Goal: Information Seeking & Learning: Learn about a topic

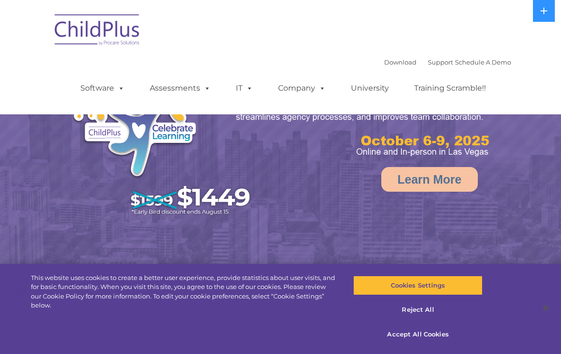
select select "MEDIUM"
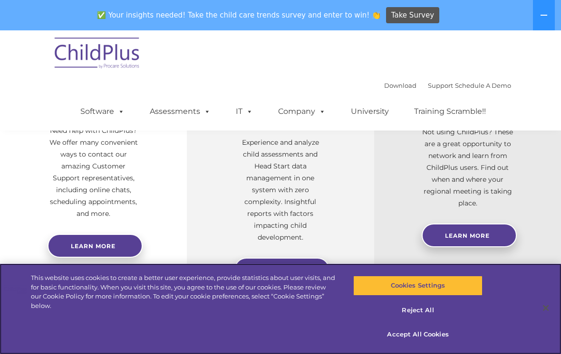
scroll to position [416, 0]
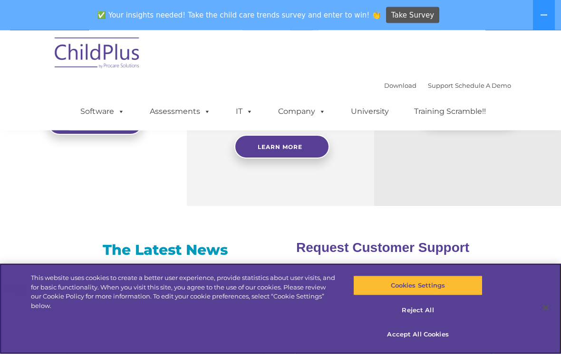
click at [422, 321] on button "Reject All" at bounding box center [417, 311] width 129 height 20
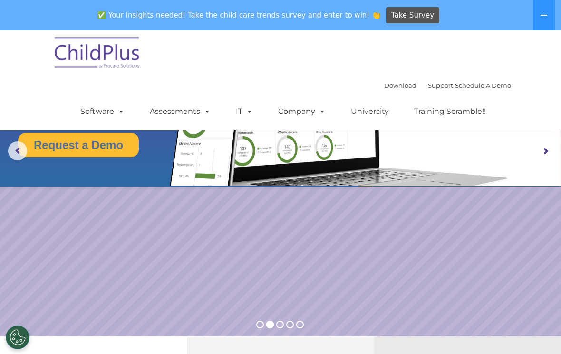
scroll to position [0, 0]
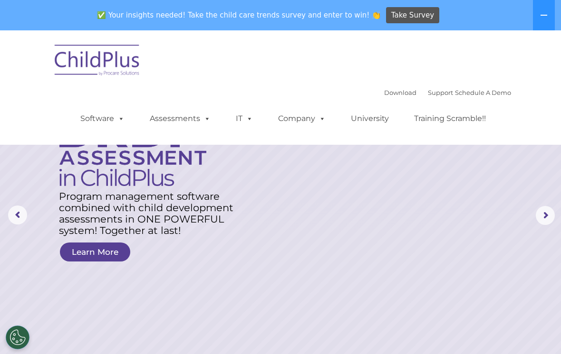
click at [117, 59] on img at bounding box center [97, 62] width 95 height 48
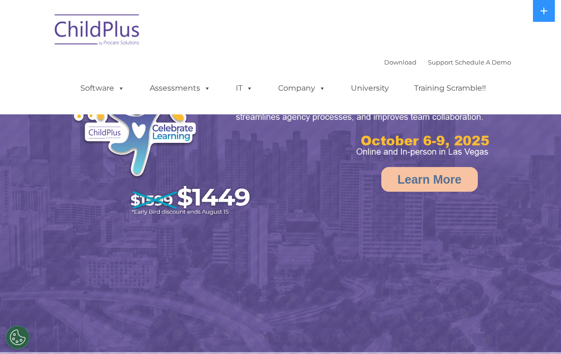
select select "MEDIUM"
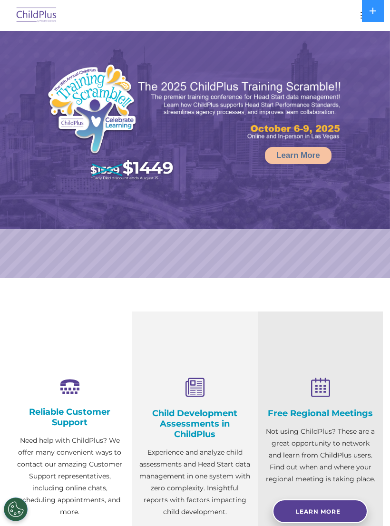
select select "MEDIUM"
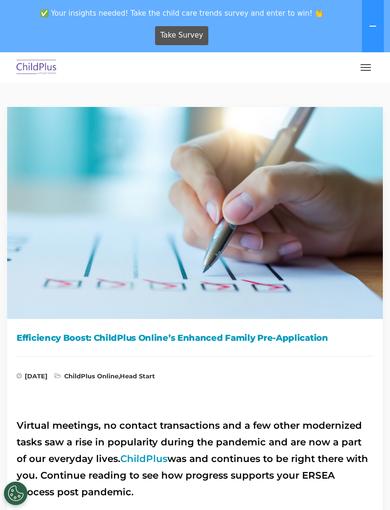
click at [375, 51] on button at bounding box center [373, 26] width 22 height 52
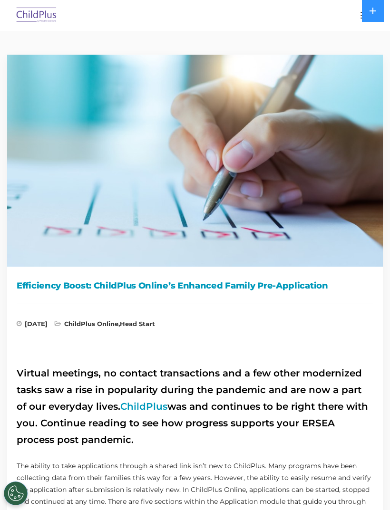
click at [373, 9] on icon at bounding box center [373, 11] width 8 height 8
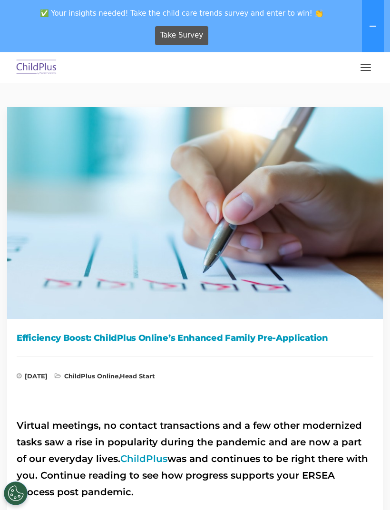
click at [364, 71] on button "button" at bounding box center [365, 67] width 20 height 15
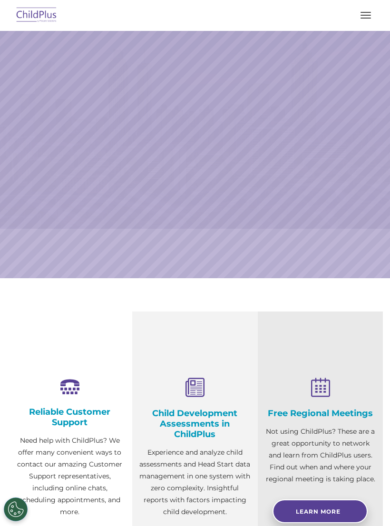
scroll to position [35, 0]
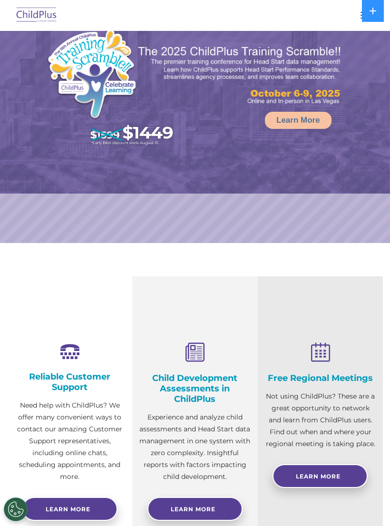
select select "MEDIUM"
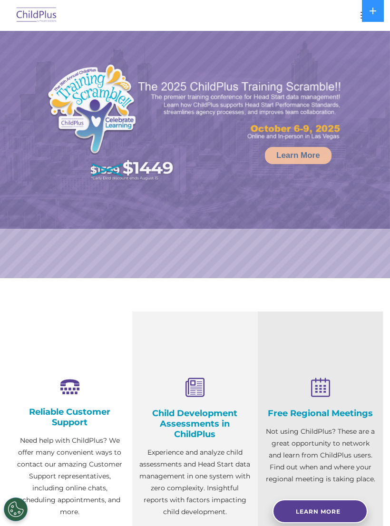
scroll to position [70, 0]
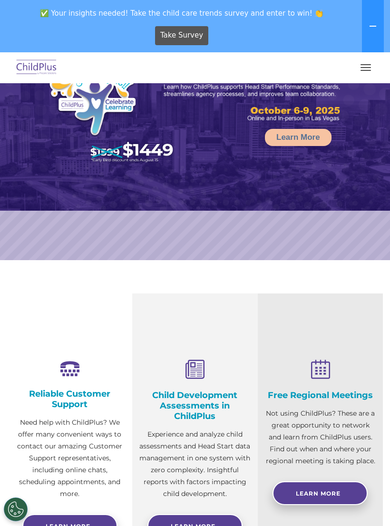
select select "MEDIUM"
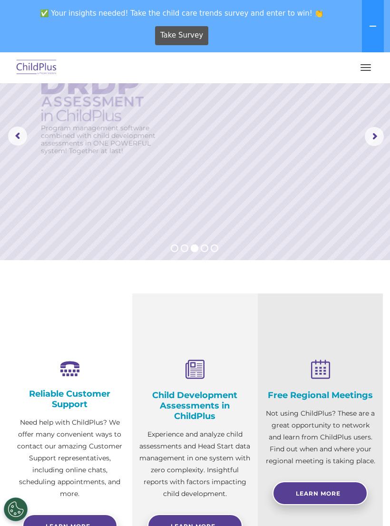
scroll to position [0, 0]
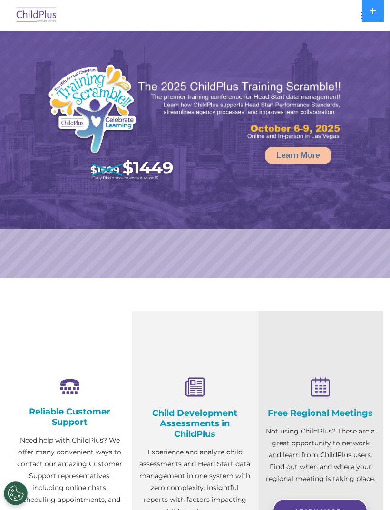
select select "MEDIUM"
